Goal: Check status: Check status

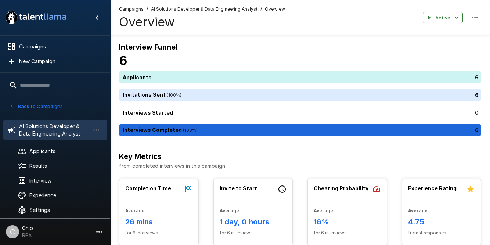
scroll to position [1, 0]
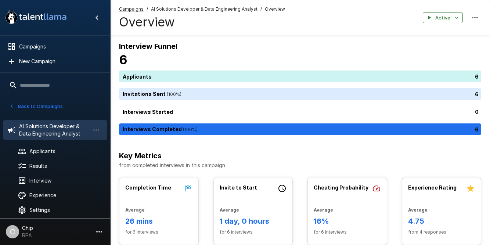
click at [42, 105] on button "Back to Campaigns" at bounding box center [35, 106] width 57 height 11
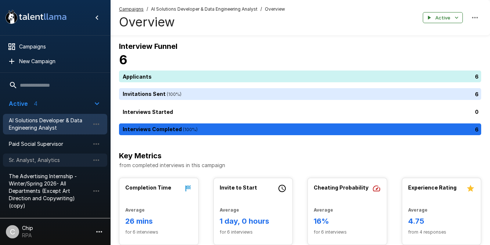
click at [30, 159] on span "Sr. Analyst, Analytics" at bounding box center [49, 159] width 81 height 7
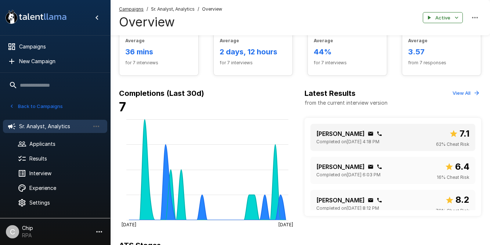
click at [351, 133] on p "[PERSON_NAME]" at bounding box center [340, 133] width 48 height 9
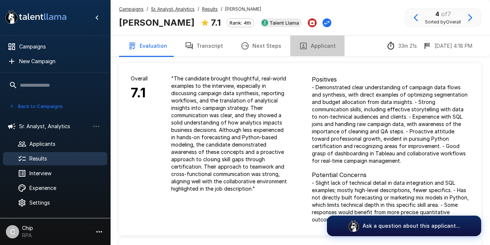
click at [317, 46] on button "Applicant" at bounding box center [317, 46] width 54 height 21
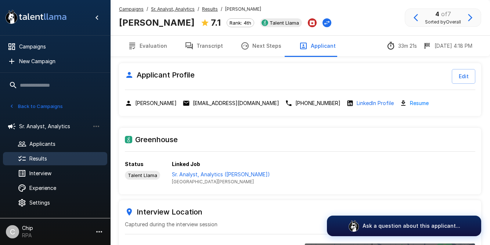
click at [203, 8] on u "Results" at bounding box center [210, 9] width 16 height 6
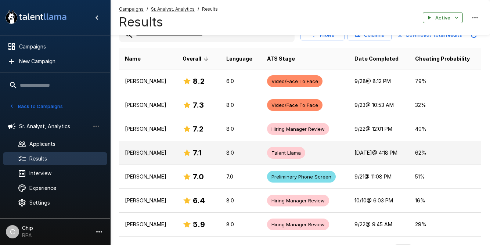
scroll to position [112, 0]
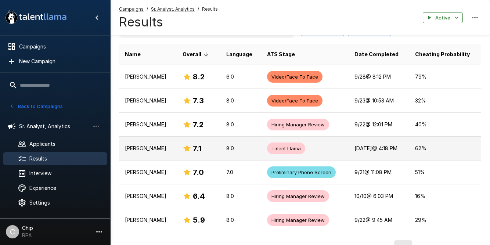
click at [272, 147] on span "Talent Llama" at bounding box center [286, 148] width 38 height 7
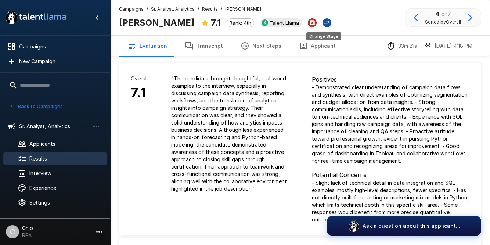
click at [323, 23] on icon "Change Stage" at bounding box center [326, 22] width 7 height 7
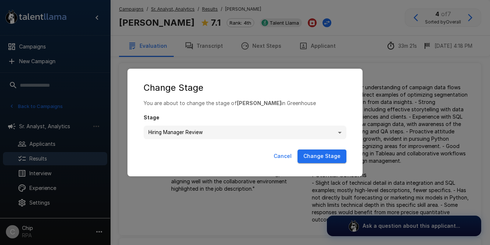
click at [328, 156] on button "Change Stage" at bounding box center [321, 156] width 49 height 14
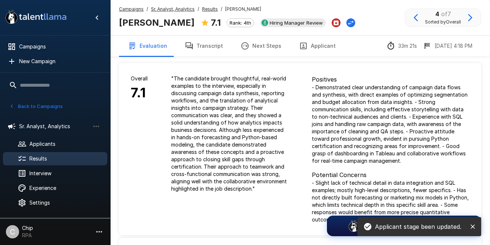
click at [210, 10] on u "Results" at bounding box center [210, 9] width 16 height 6
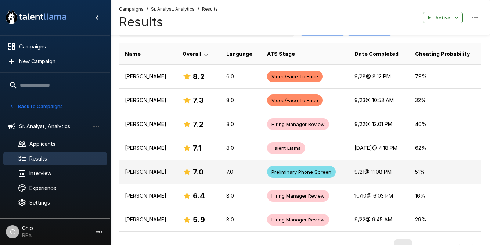
scroll to position [127, 0]
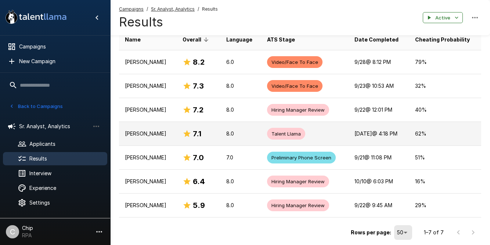
click at [294, 137] on span "Talent Llama" at bounding box center [286, 133] width 38 height 7
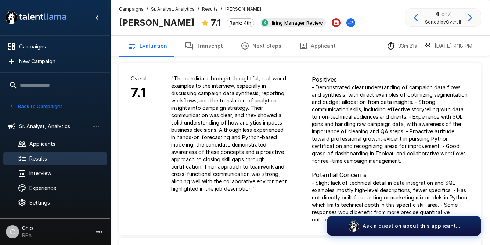
click at [206, 8] on u "Results" at bounding box center [210, 9] width 16 height 6
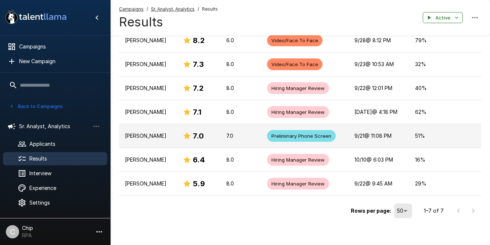
scroll to position [153, 0]
